Goal: Transaction & Acquisition: Download file/media

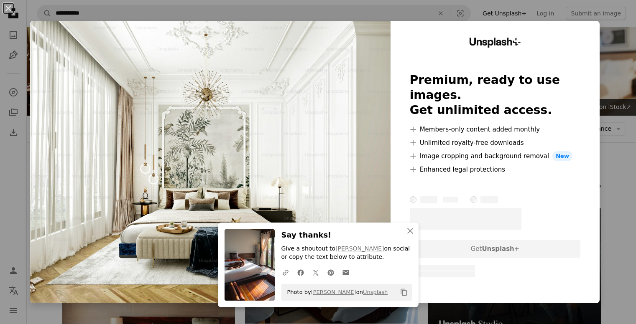
scroll to position [197, 0]
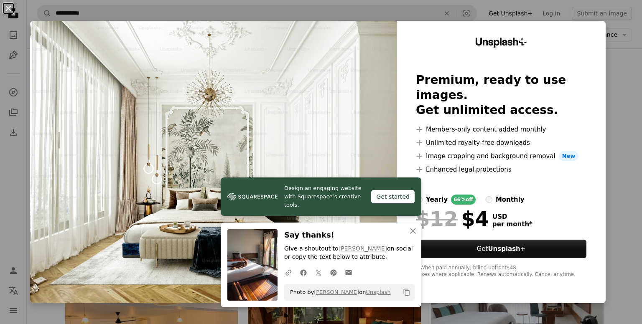
click at [6, 5] on button "An X shape" at bounding box center [8, 8] width 10 height 10
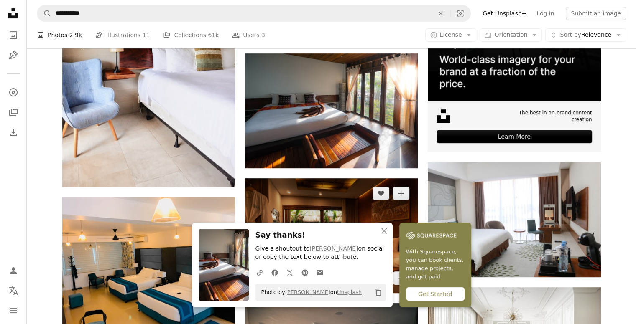
scroll to position [282, 0]
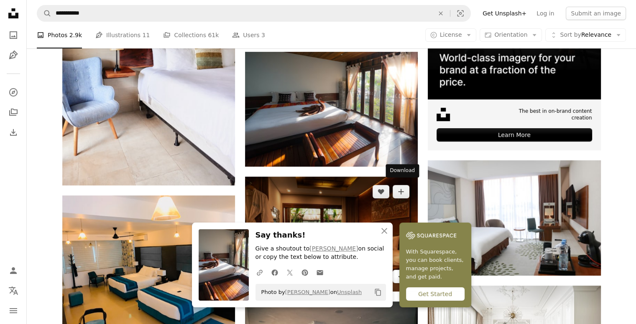
click at [401, 271] on icon "Arrow pointing down" at bounding box center [401, 276] width 7 height 10
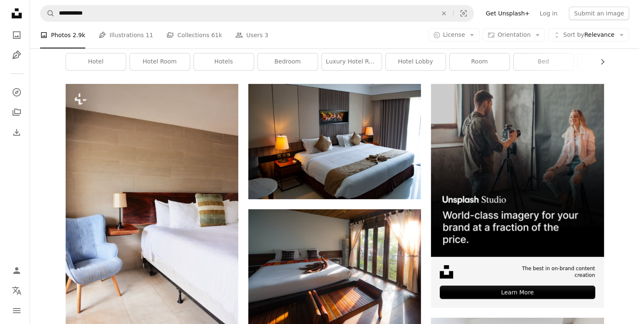
scroll to position [0, 0]
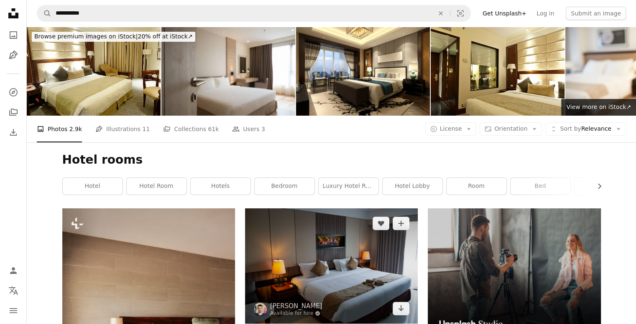
click at [338, 209] on img at bounding box center [331, 266] width 173 height 115
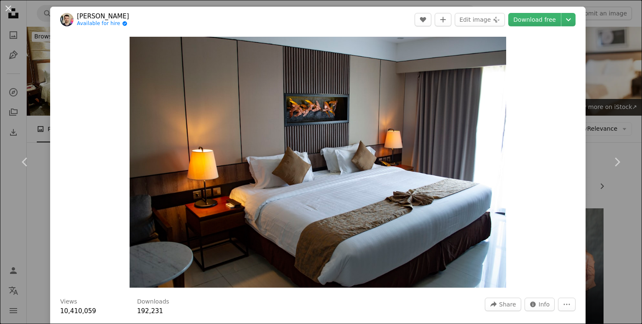
click at [332, 2] on div "An X shape Chevron left Chevron right [PERSON_NAME] Available for hire A checkm…" at bounding box center [321, 162] width 642 height 324
